Goal: Navigation & Orientation: Find specific page/section

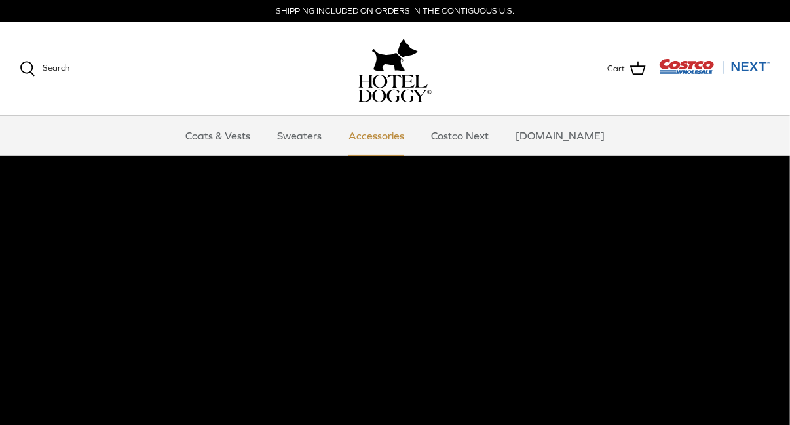
click at [394, 133] on link "Accessories" at bounding box center [376, 135] width 79 height 39
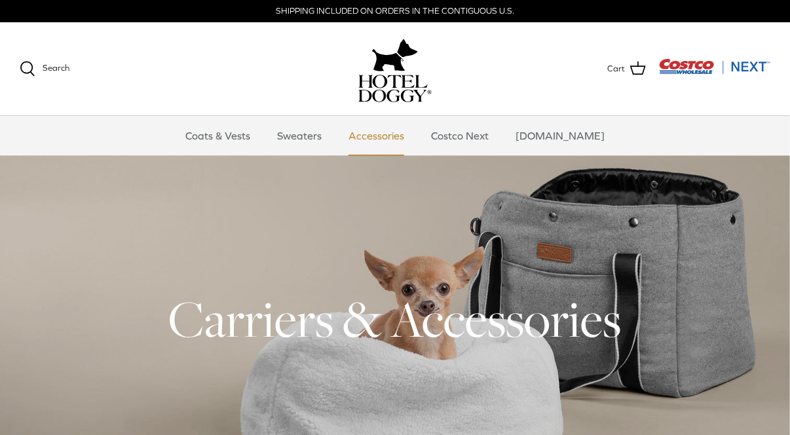
click at [401, 137] on link "Accessories" at bounding box center [376, 135] width 79 height 39
click at [492, 136] on link "Costco Next" at bounding box center [459, 135] width 81 height 39
